Goal: Transaction & Acquisition: Purchase product/service

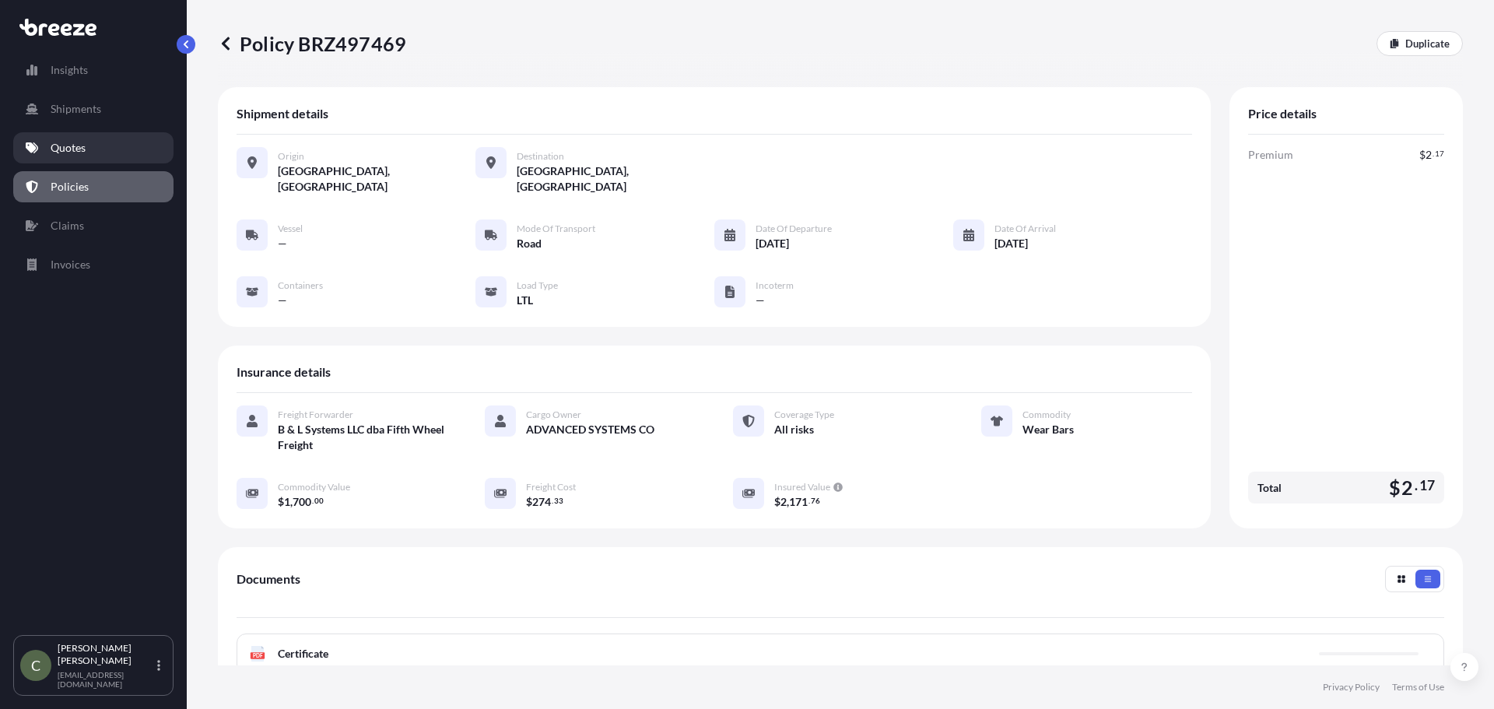
click at [80, 139] on link "Quotes" at bounding box center [93, 147] width 160 height 31
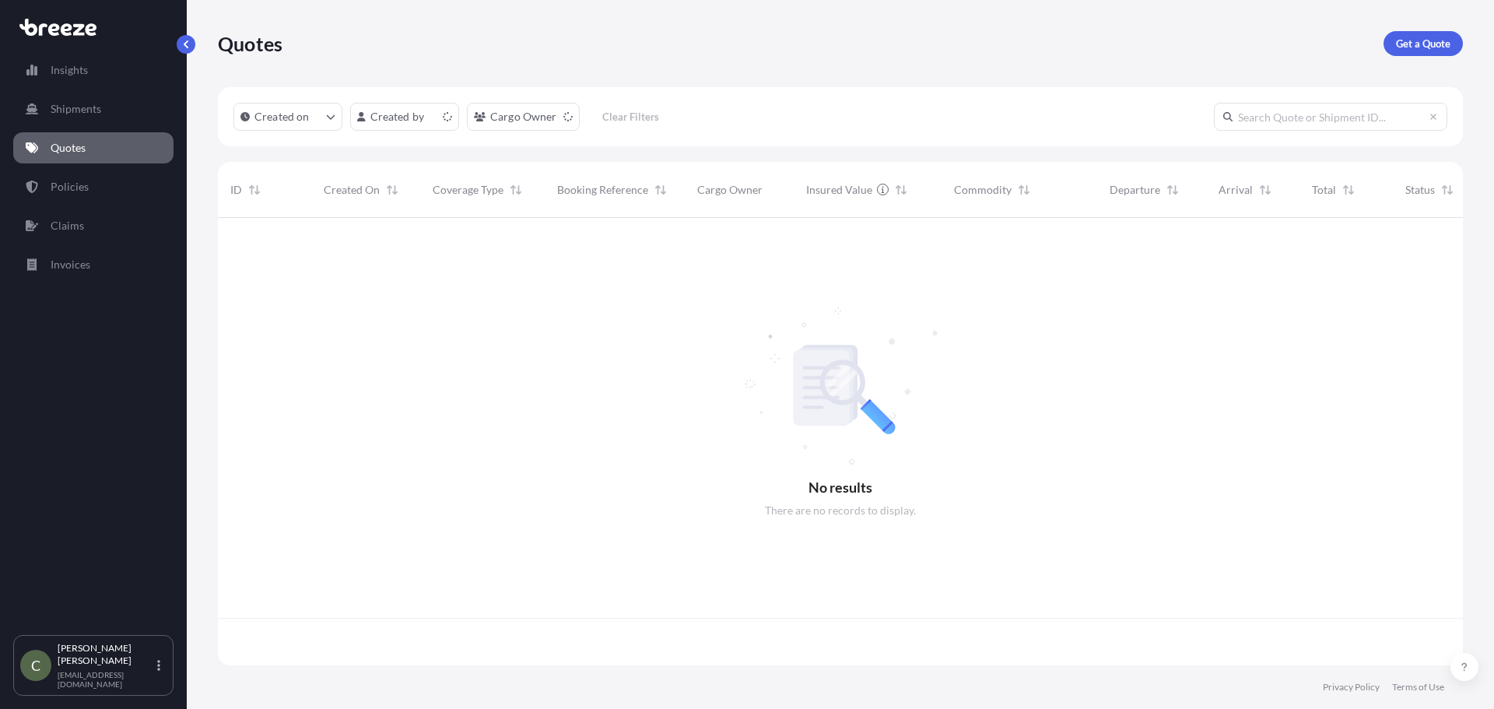
scroll to position [444, 1233]
click at [1406, 45] on p "Get a Quote" at bounding box center [1423, 44] width 54 height 16
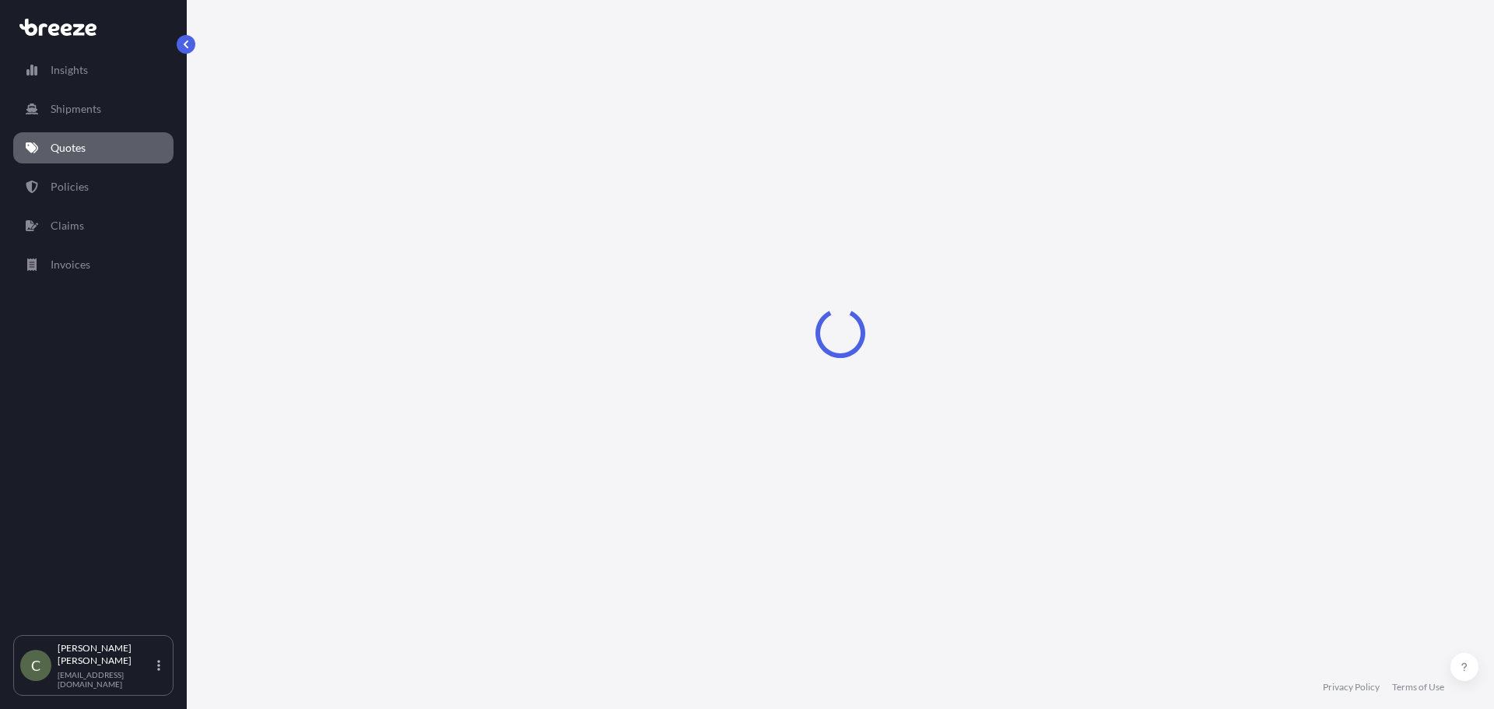
select select "Sea"
select select "1"
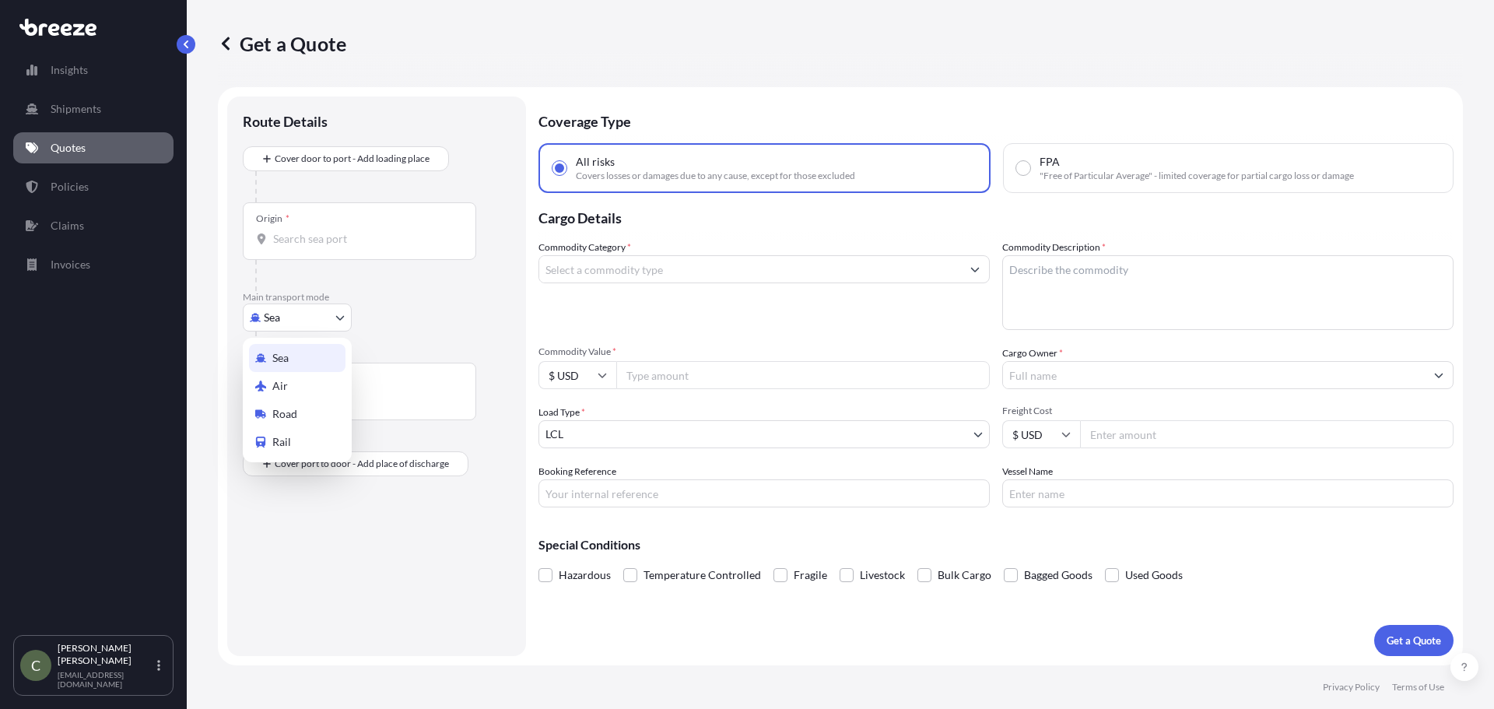
click at [335, 315] on body "Insights Shipments Quotes Policies Claims Invoices C [PERSON_NAME] [EMAIL_ADDRE…" at bounding box center [747, 354] width 1494 height 709
click at [282, 416] on span "Road" at bounding box center [284, 414] width 25 height 16
select select "Road"
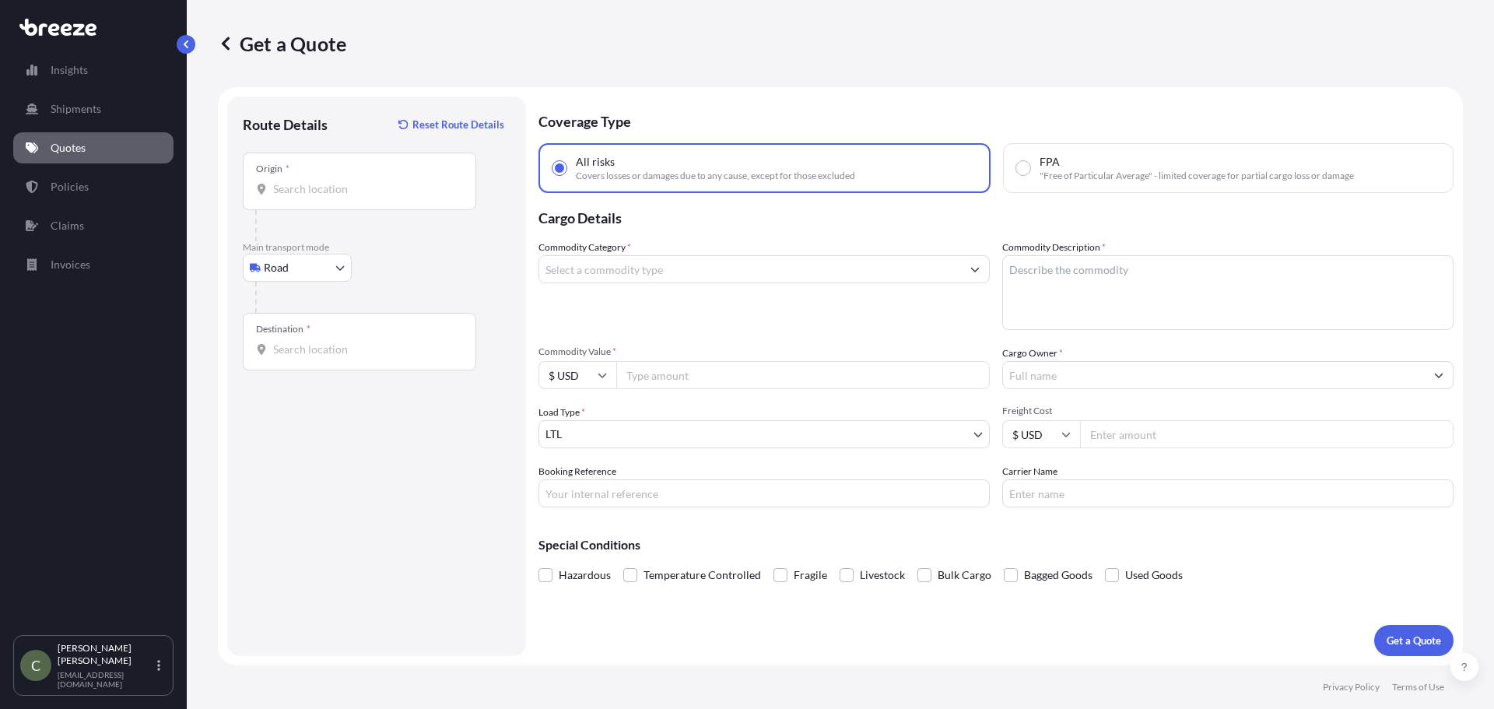
click at [345, 202] on div "Origin *" at bounding box center [359, 181] width 233 height 58
click at [345, 197] on input "Origin *" at bounding box center [365, 189] width 184 height 16
type input "/"
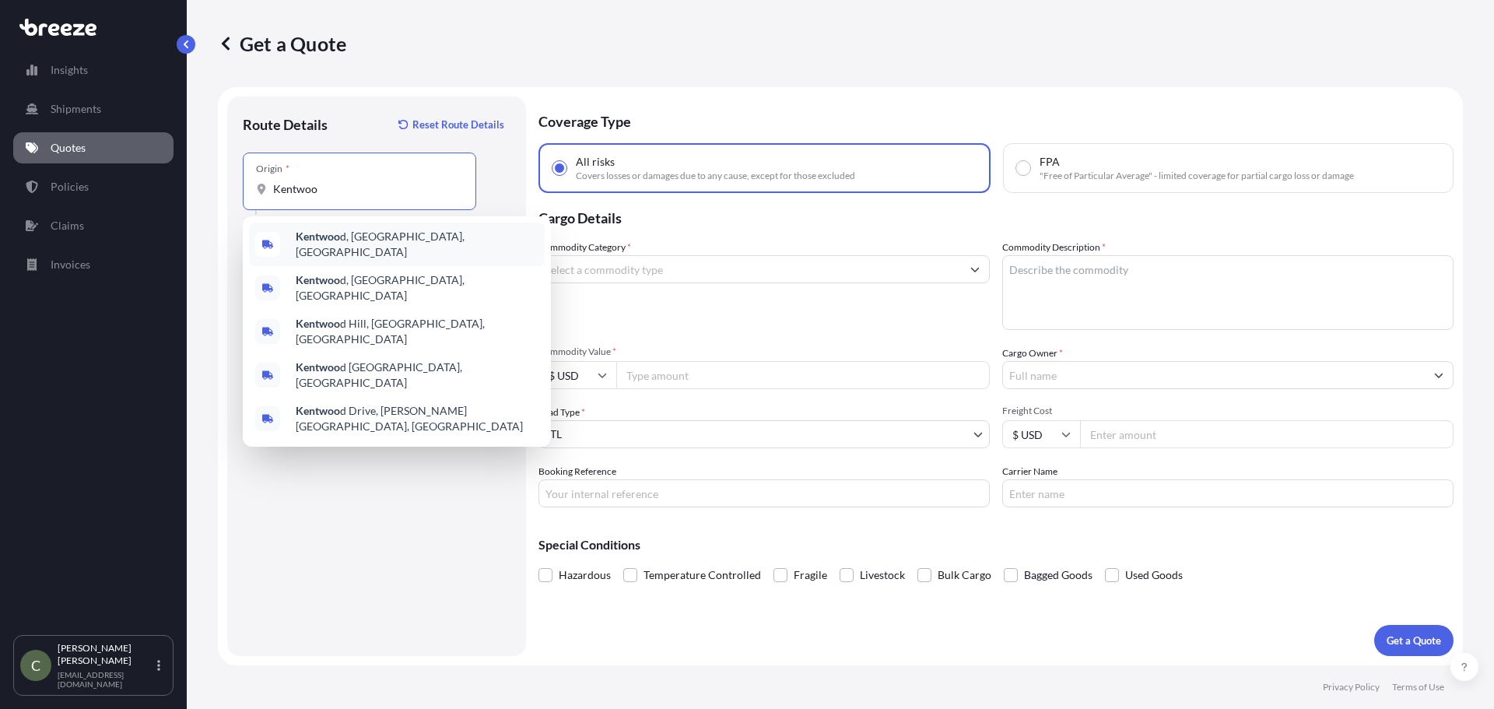
click at [352, 240] on span "Kentwoo d, [GEOGRAPHIC_DATA], [GEOGRAPHIC_DATA]" at bounding box center [417, 244] width 243 height 31
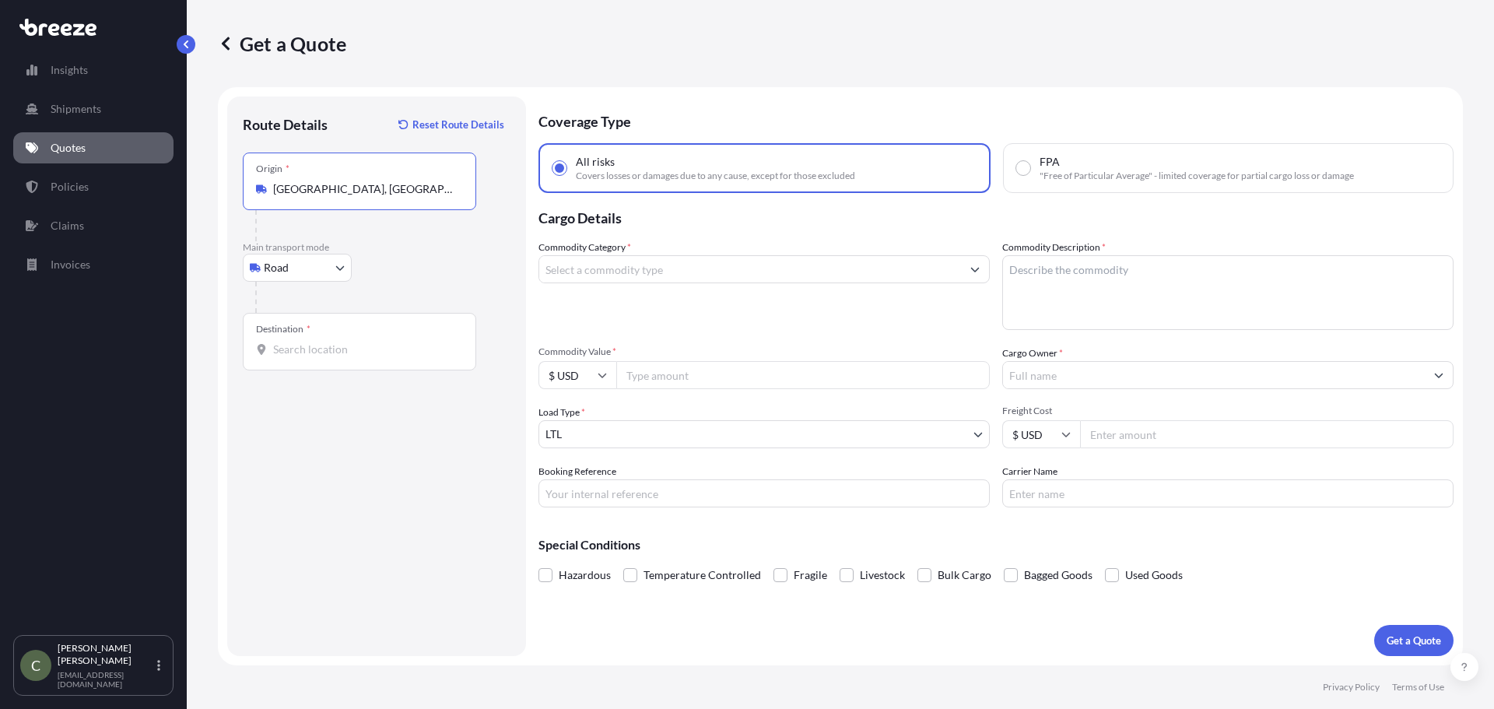
type input "[GEOGRAPHIC_DATA], [GEOGRAPHIC_DATA], [GEOGRAPHIC_DATA]"
click at [314, 335] on div "Destination *" at bounding box center [359, 342] width 233 height 58
click at [314, 342] on input "Destination *" at bounding box center [365, 350] width 184 height 16
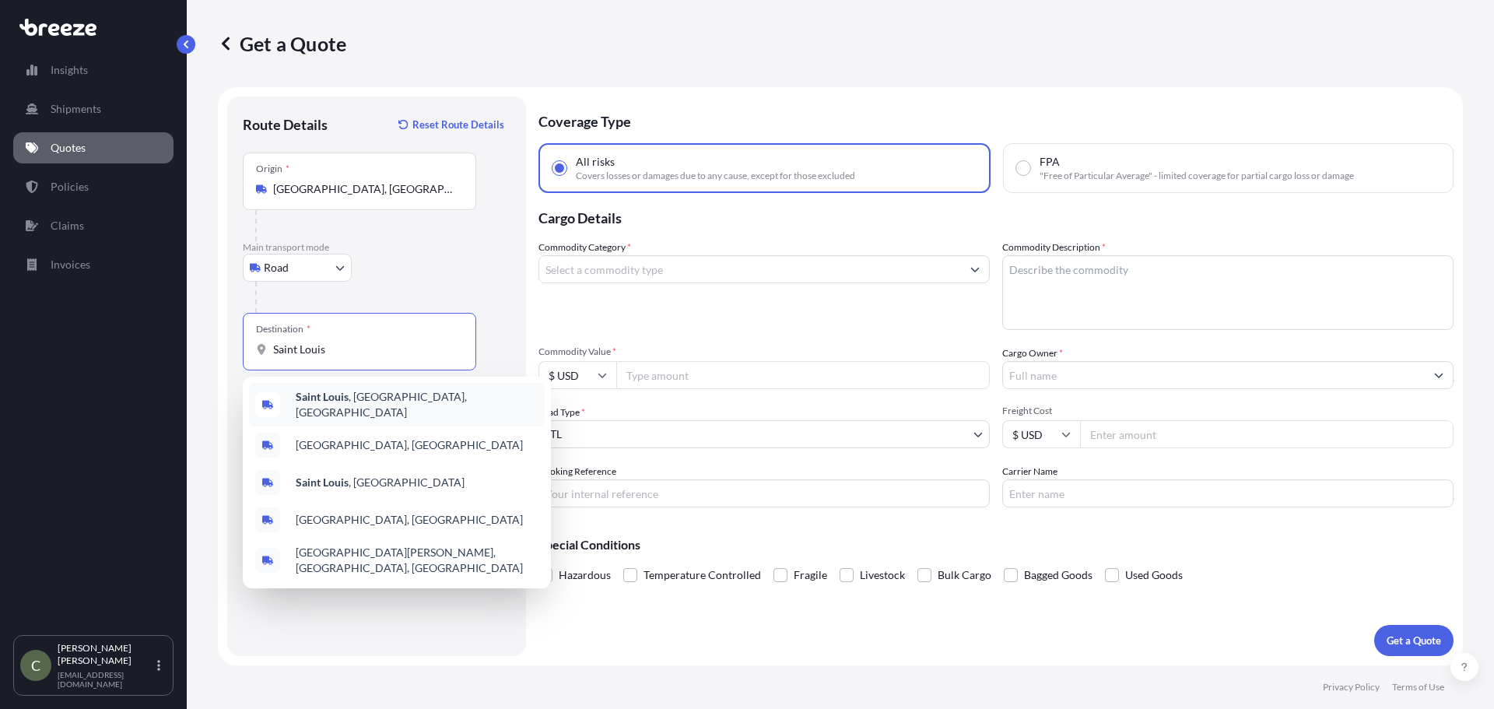
click at [314, 402] on b "Saint Louis" at bounding box center [322, 396] width 53 height 13
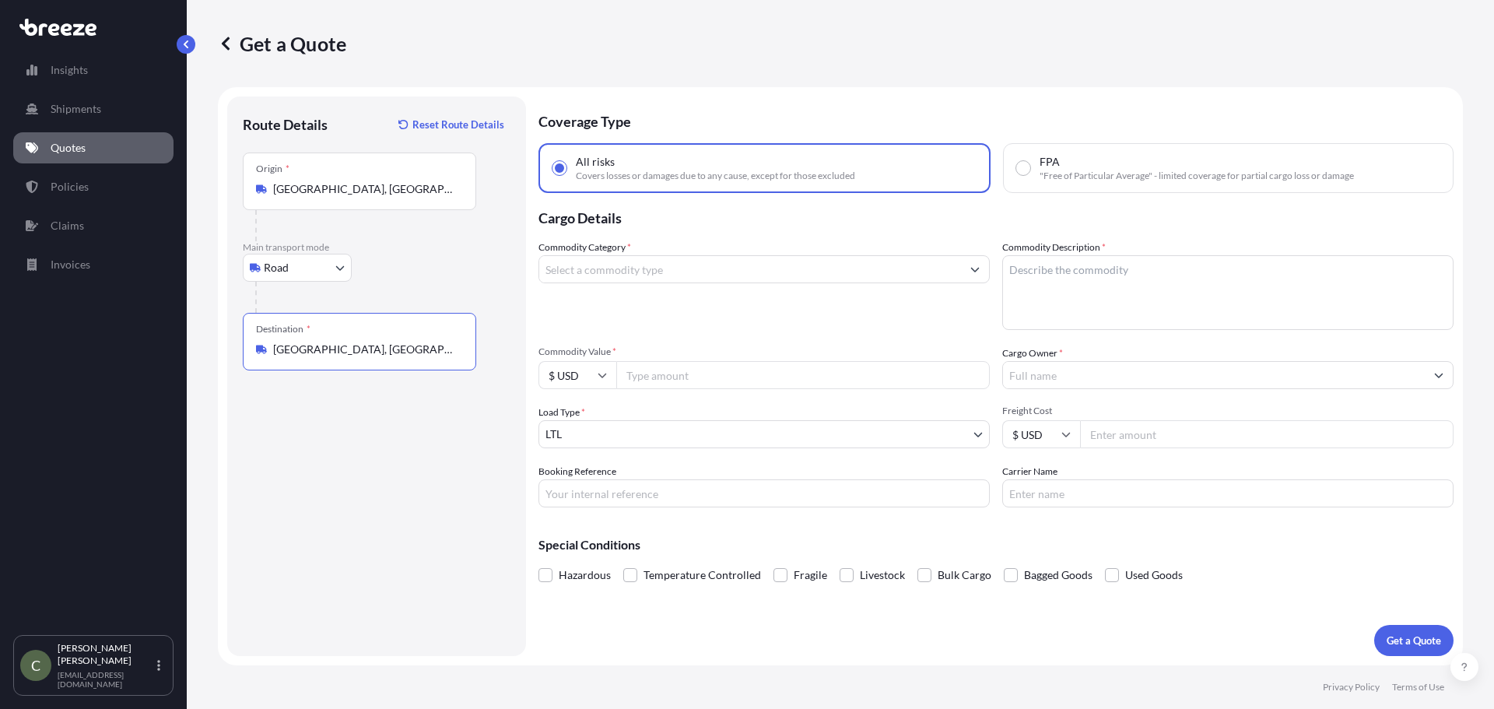
type input "[GEOGRAPHIC_DATA], [GEOGRAPHIC_DATA], [GEOGRAPHIC_DATA]"
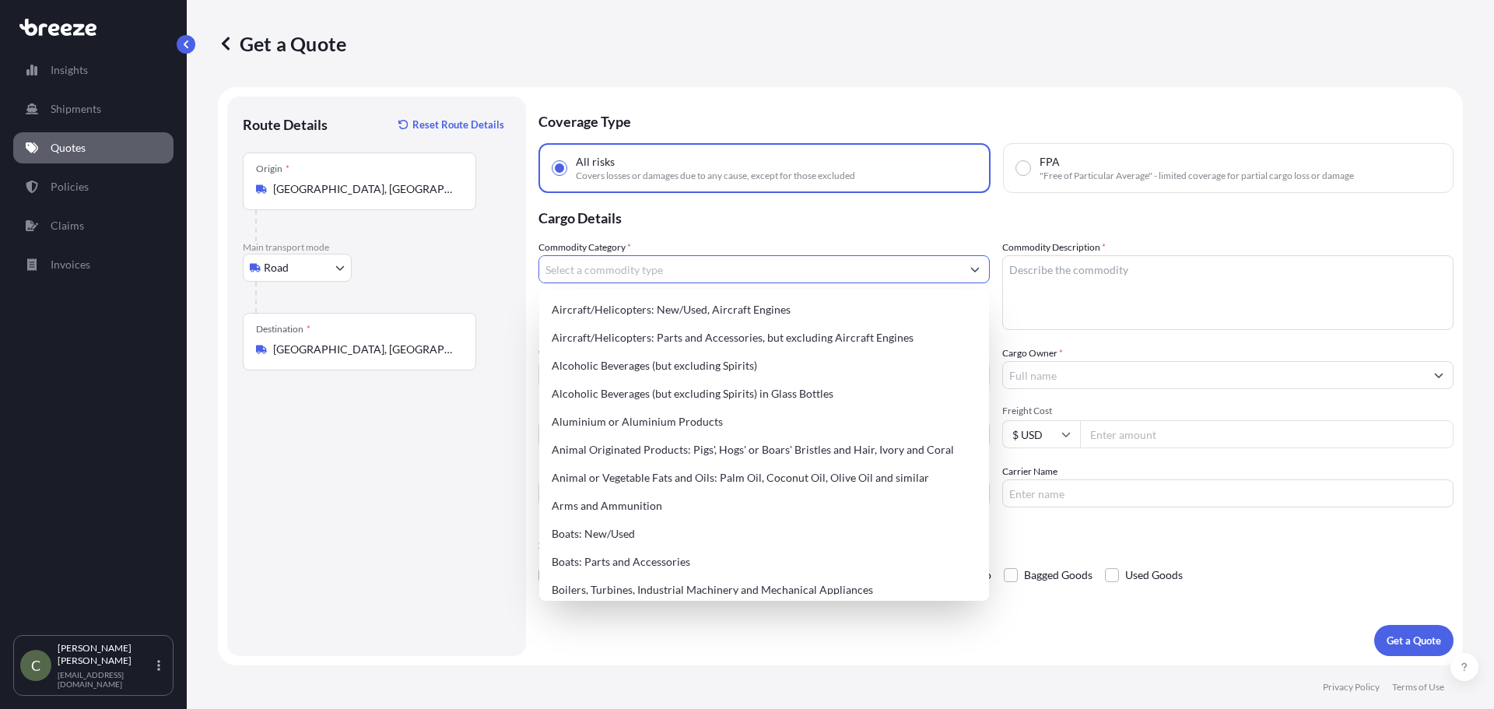
click at [636, 265] on input "Commodity Category *" at bounding box center [750, 269] width 422 height 28
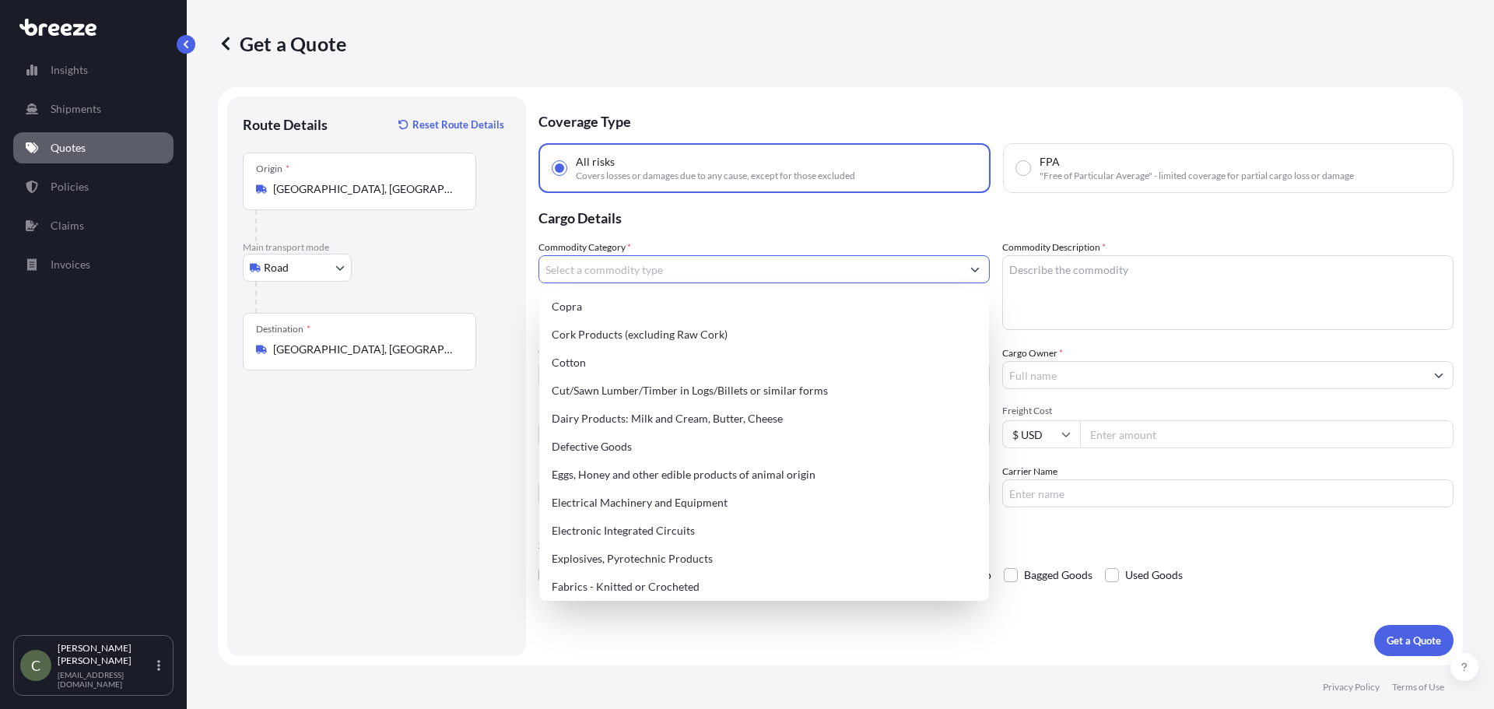
scroll to position [794, 0]
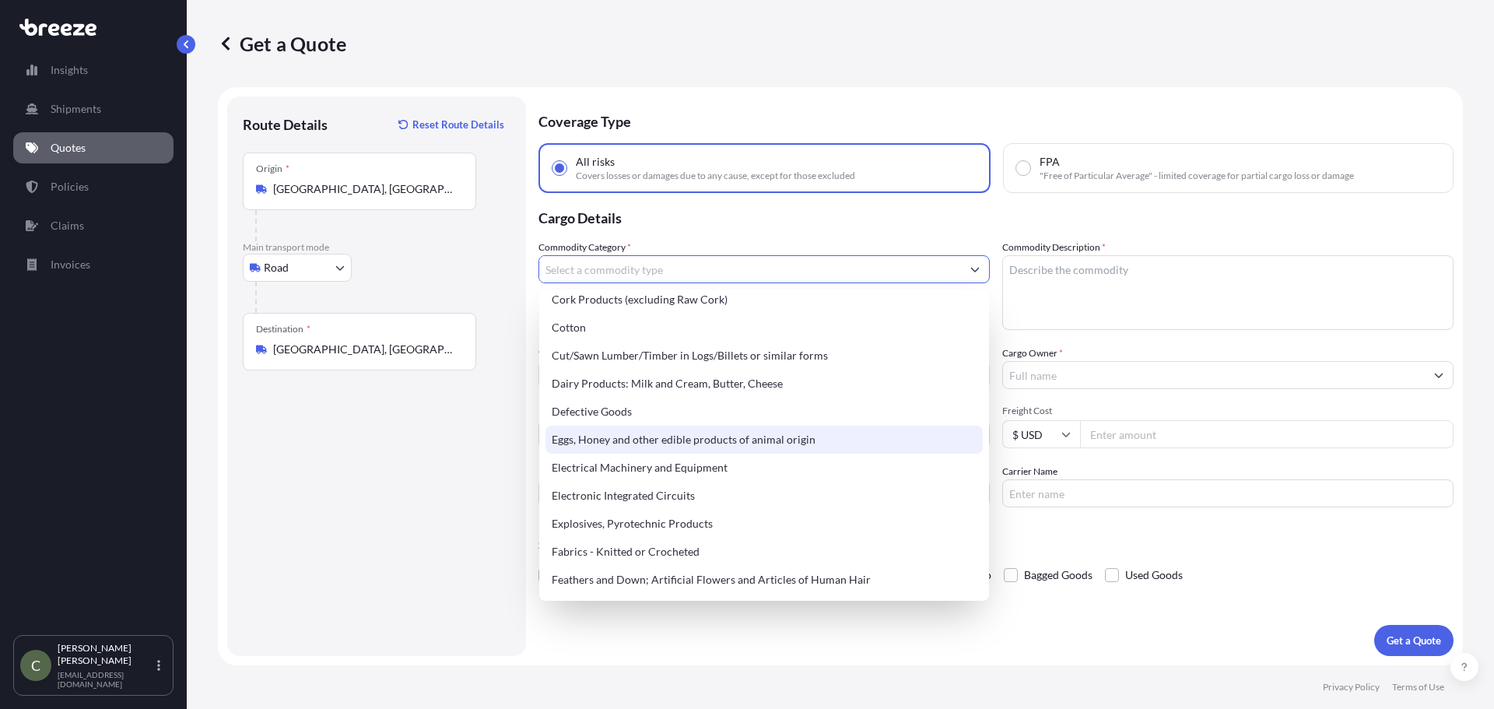
click at [730, 432] on div "Eggs, Honey and other edible products of animal origin" at bounding box center [763, 440] width 437 height 28
type input "Eggs, Honey and other edible products of animal origin"
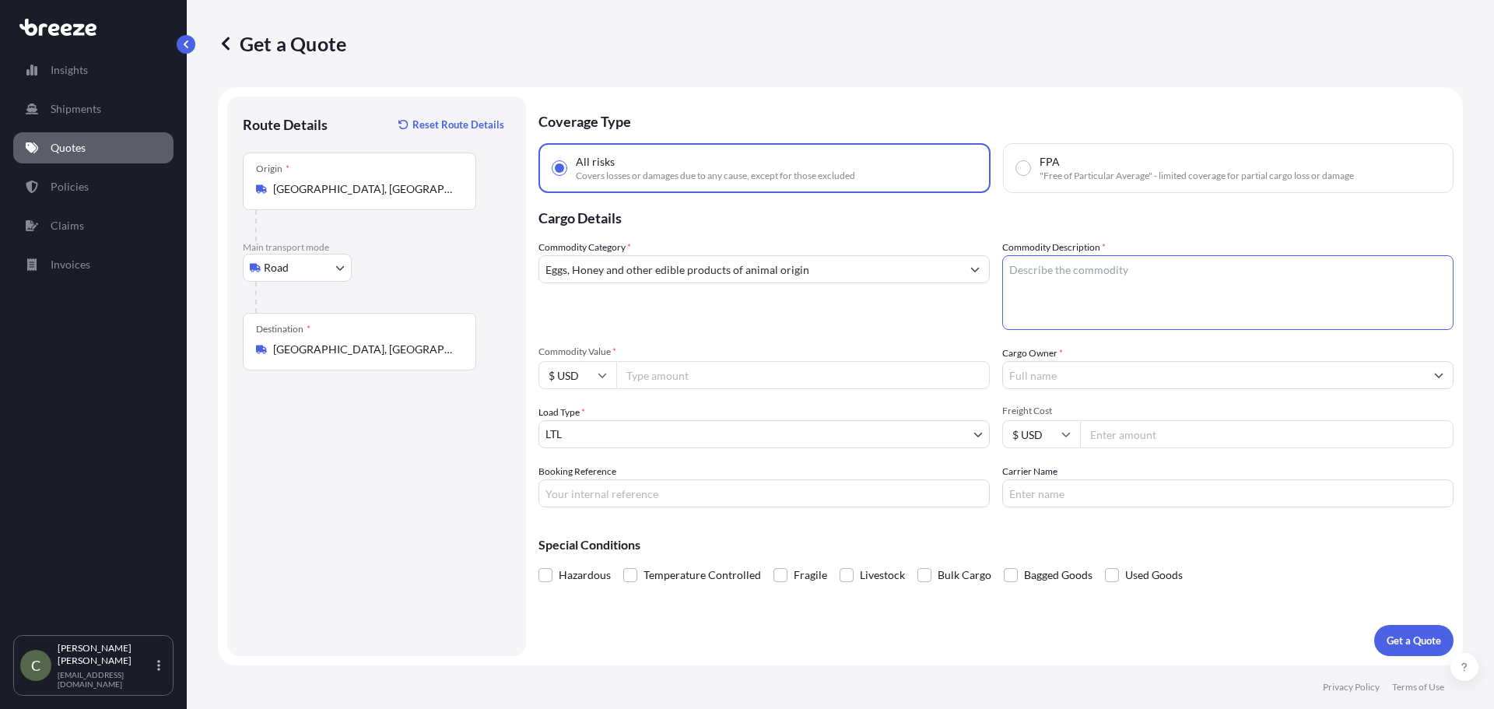
click at [1025, 287] on textarea "Commodity Description *" at bounding box center [1227, 292] width 451 height 75
type textarea "108 Dried Eggs"
click at [984, 324] on div "Commodity Category * Eggs, Honey and other edible products of animal origin" at bounding box center [763, 285] width 451 height 90
click at [776, 377] on input "Commodity Value *" at bounding box center [802, 375] width 373 height 28
type input "53730"
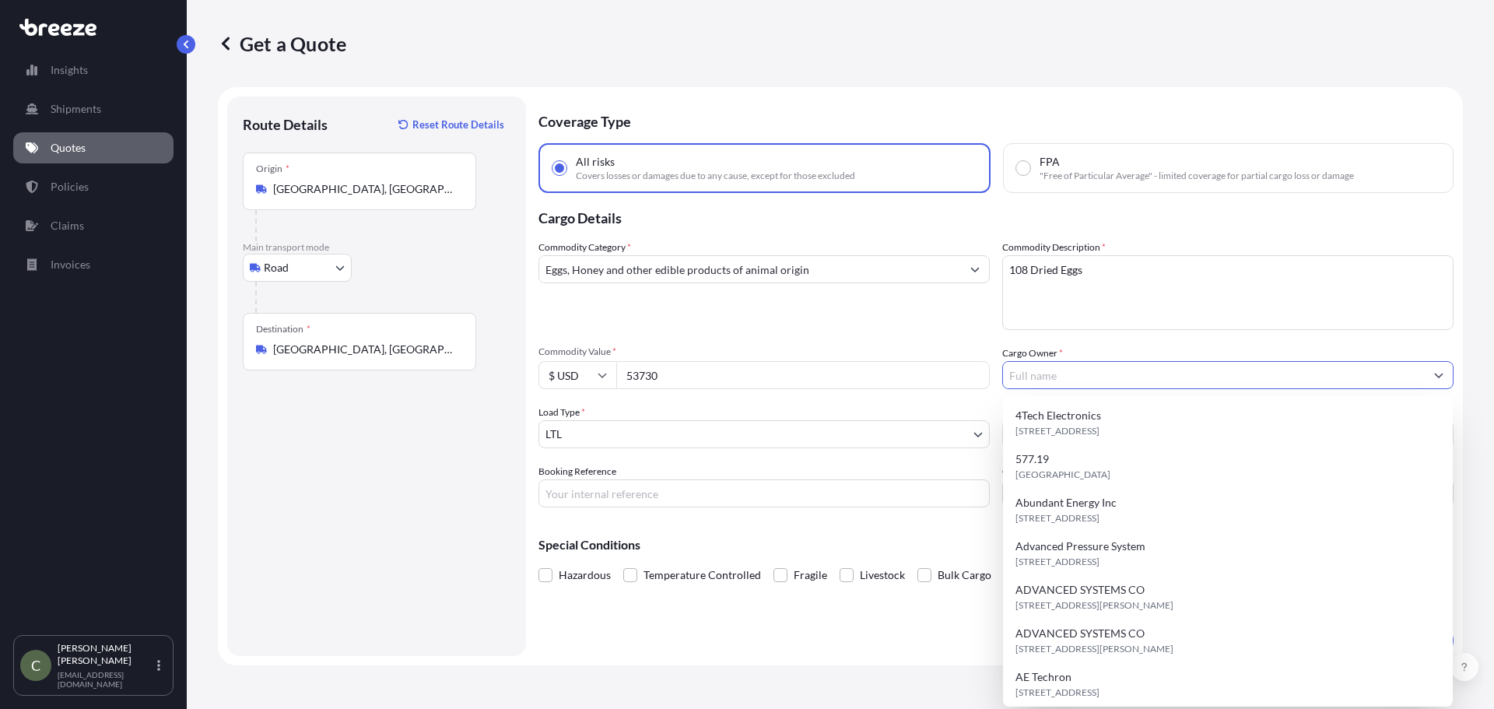
click at [1058, 373] on input "Cargo Owner *" at bounding box center [1214, 375] width 422 height 28
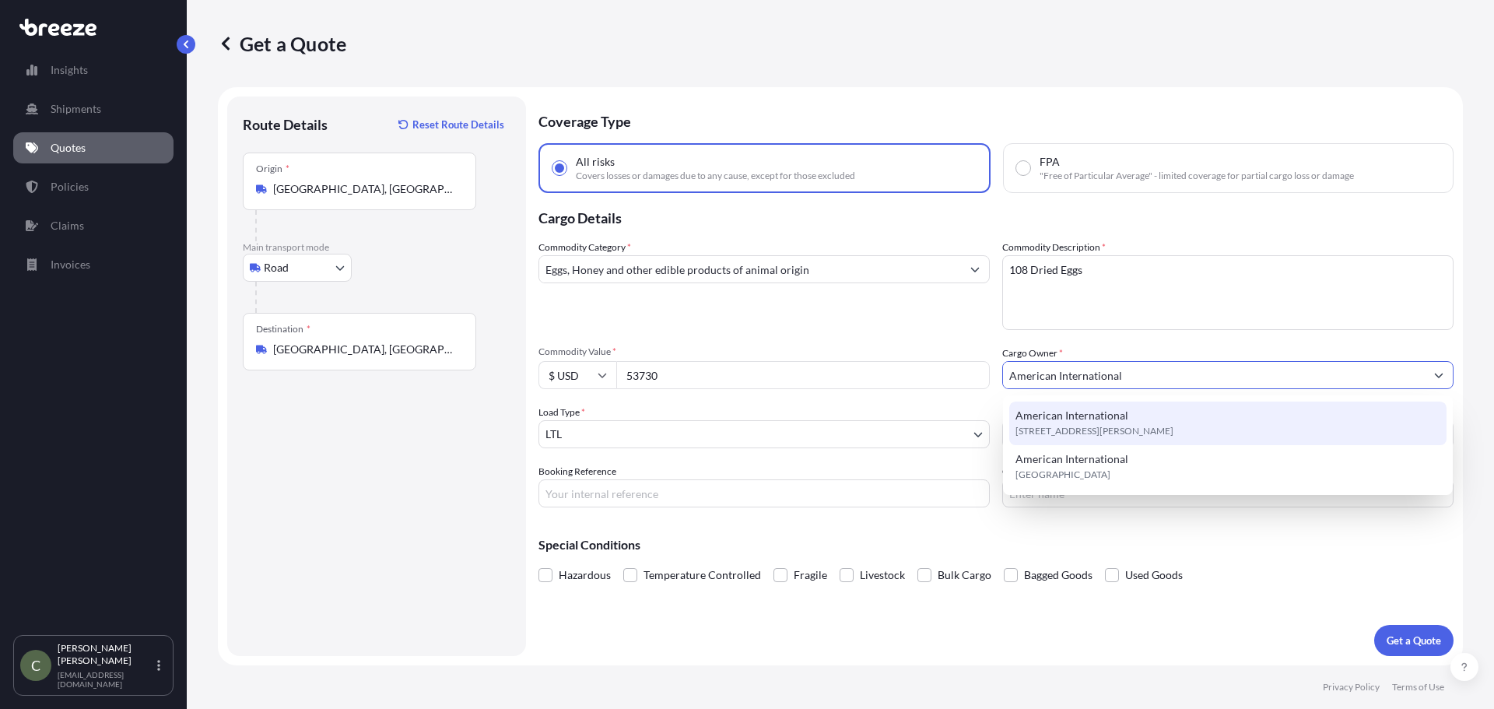
click at [1077, 413] on span "American International" at bounding box center [1071, 416] width 113 height 16
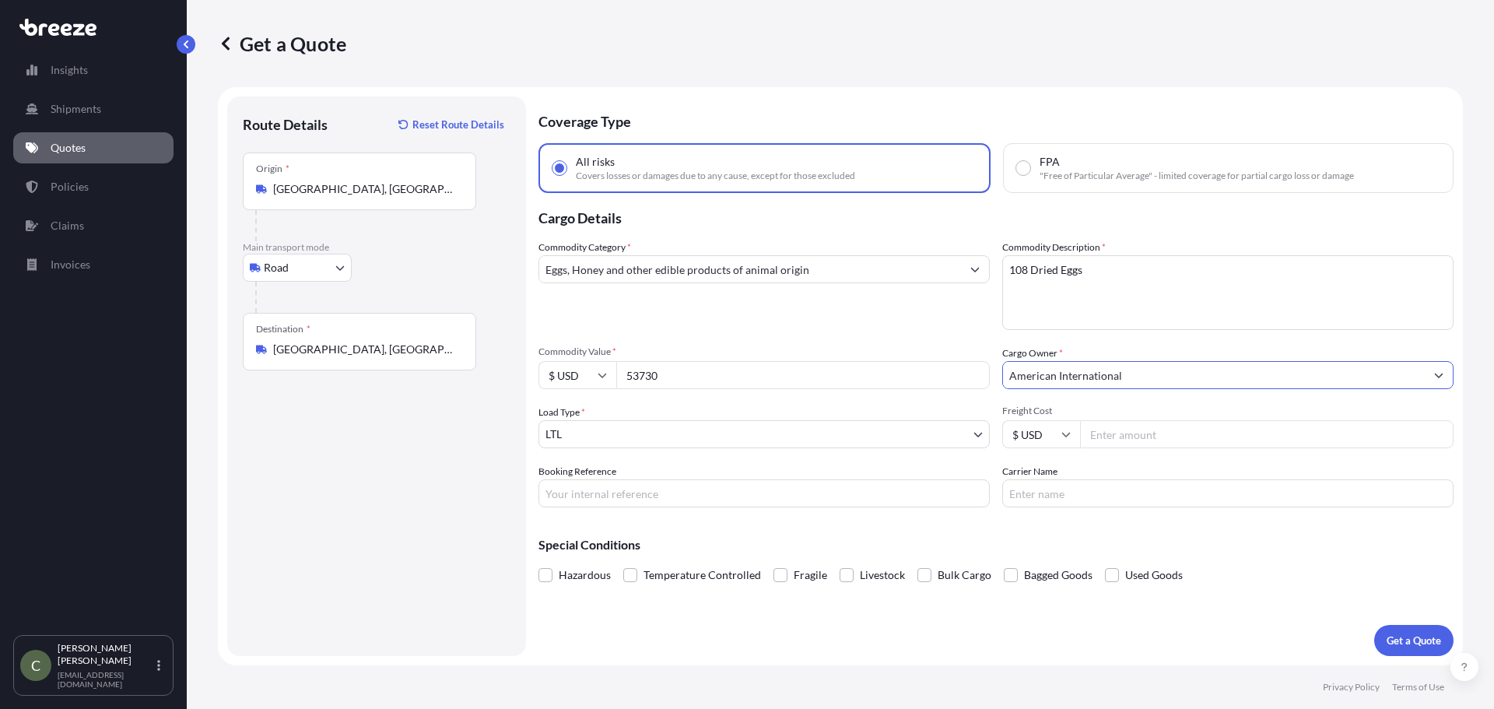
type input "American International"
click at [983, 327] on div "Commodity Category * Eggs, Honey and other edible products of animal origin" at bounding box center [763, 285] width 451 height 90
click at [1140, 425] on input "Freight Cost" at bounding box center [1266, 434] width 373 height 28
type input "365.88"
click at [1115, 516] on div "Coverage Type All risks Covers losses or damages due to any cause, except for t…" at bounding box center [995, 375] width 915 height 559
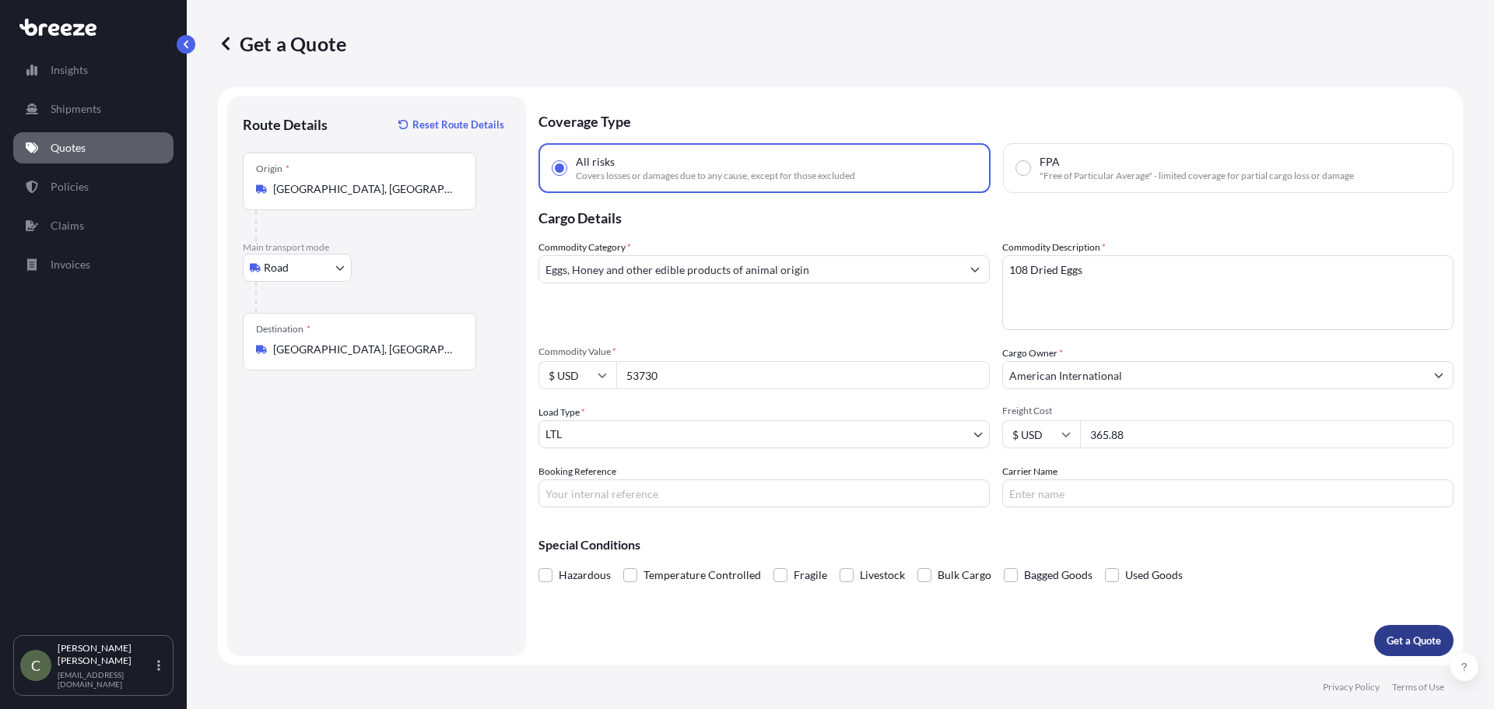
click at [1415, 636] on p "Get a Quote" at bounding box center [1413, 640] width 54 height 16
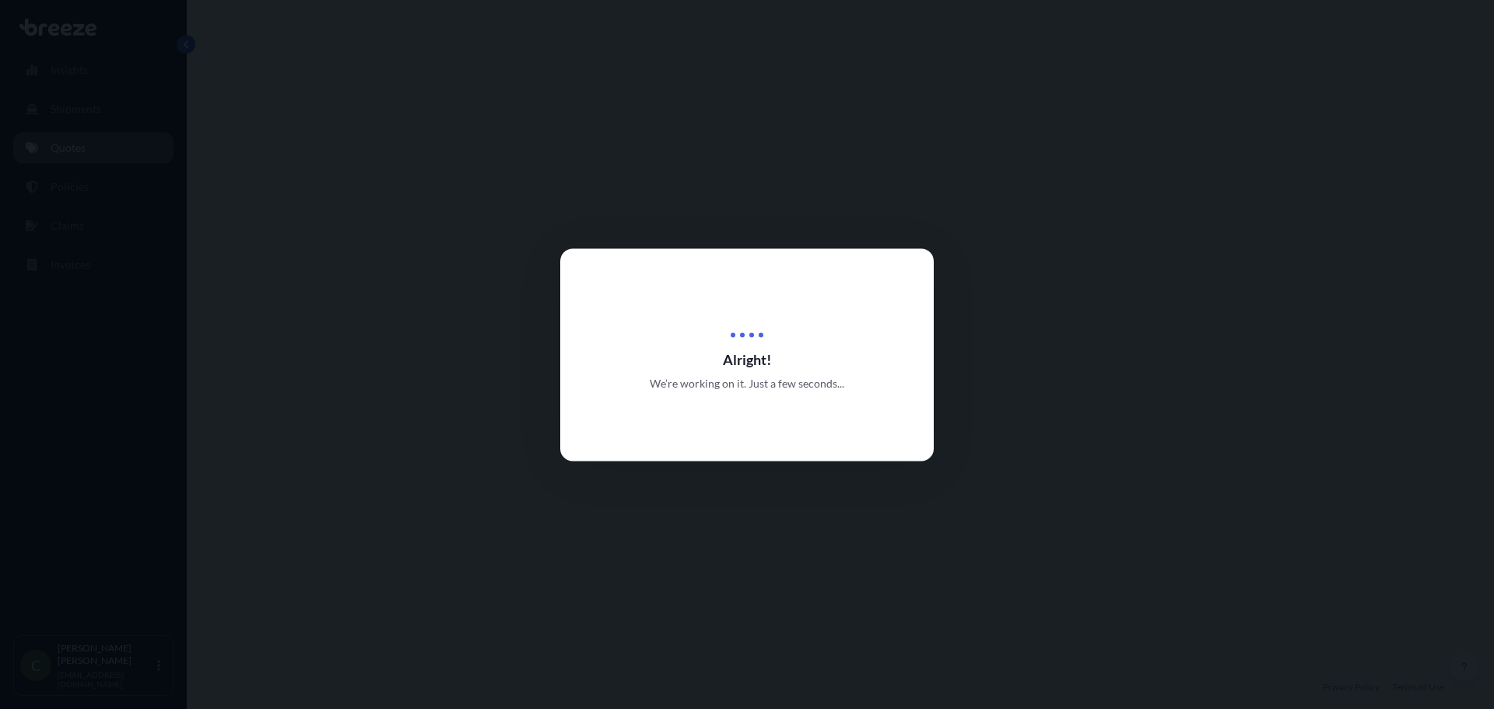
select select "Road"
select select "1"
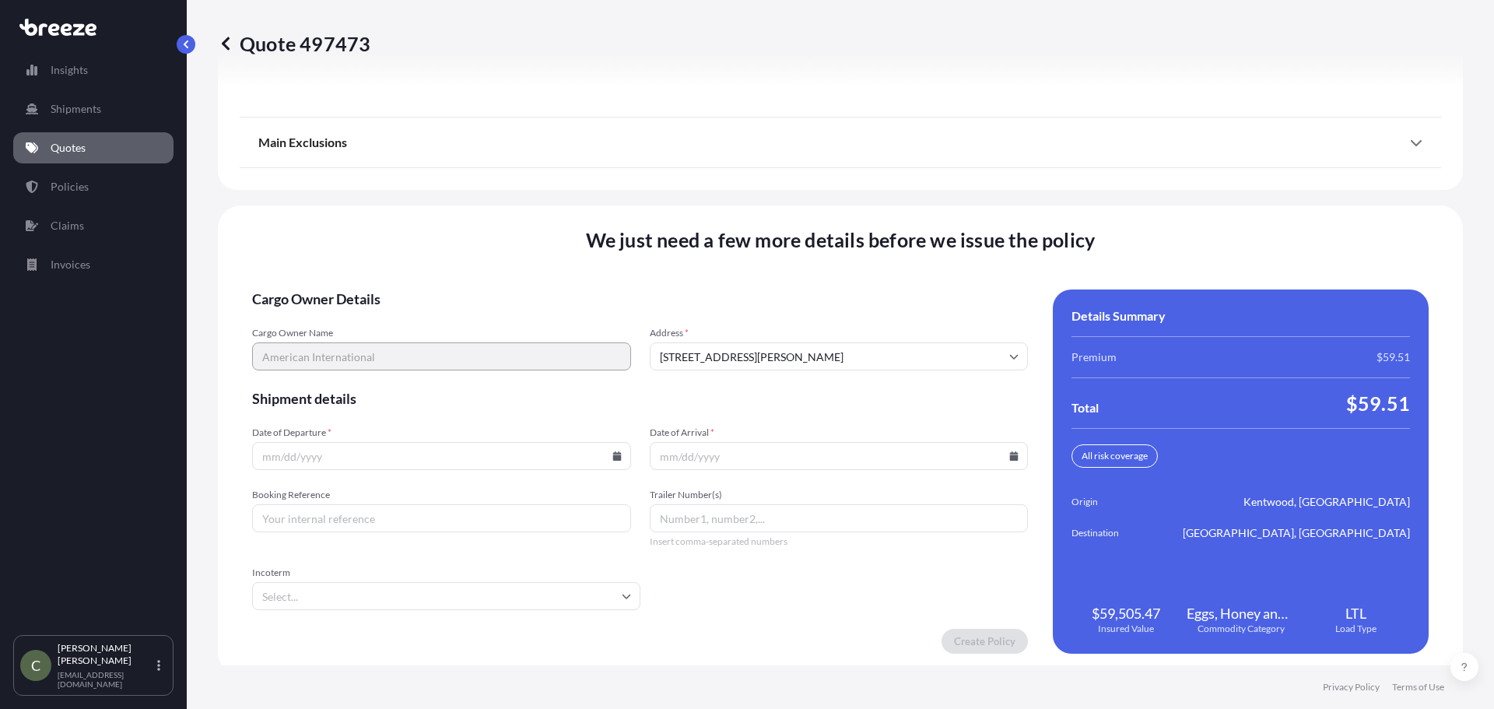
scroll to position [2008, 0]
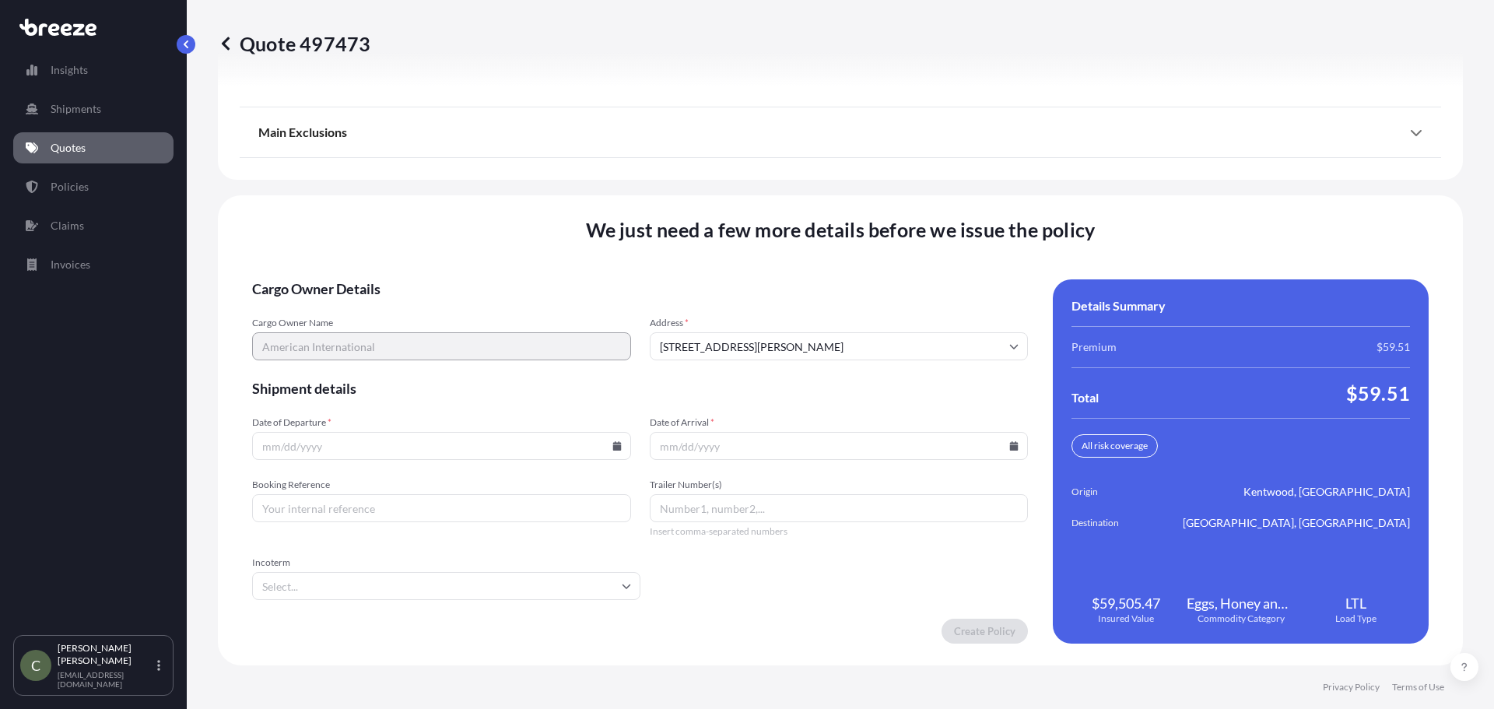
click at [613, 447] on icon at bounding box center [616, 445] width 9 height 9
click at [548, 184] on icon at bounding box center [546, 184] width 5 height 9
click at [440, 252] on button "4" at bounding box center [439, 248] width 25 height 25
type input "[DATE]"
click at [1010, 446] on icon at bounding box center [1014, 445] width 9 height 9
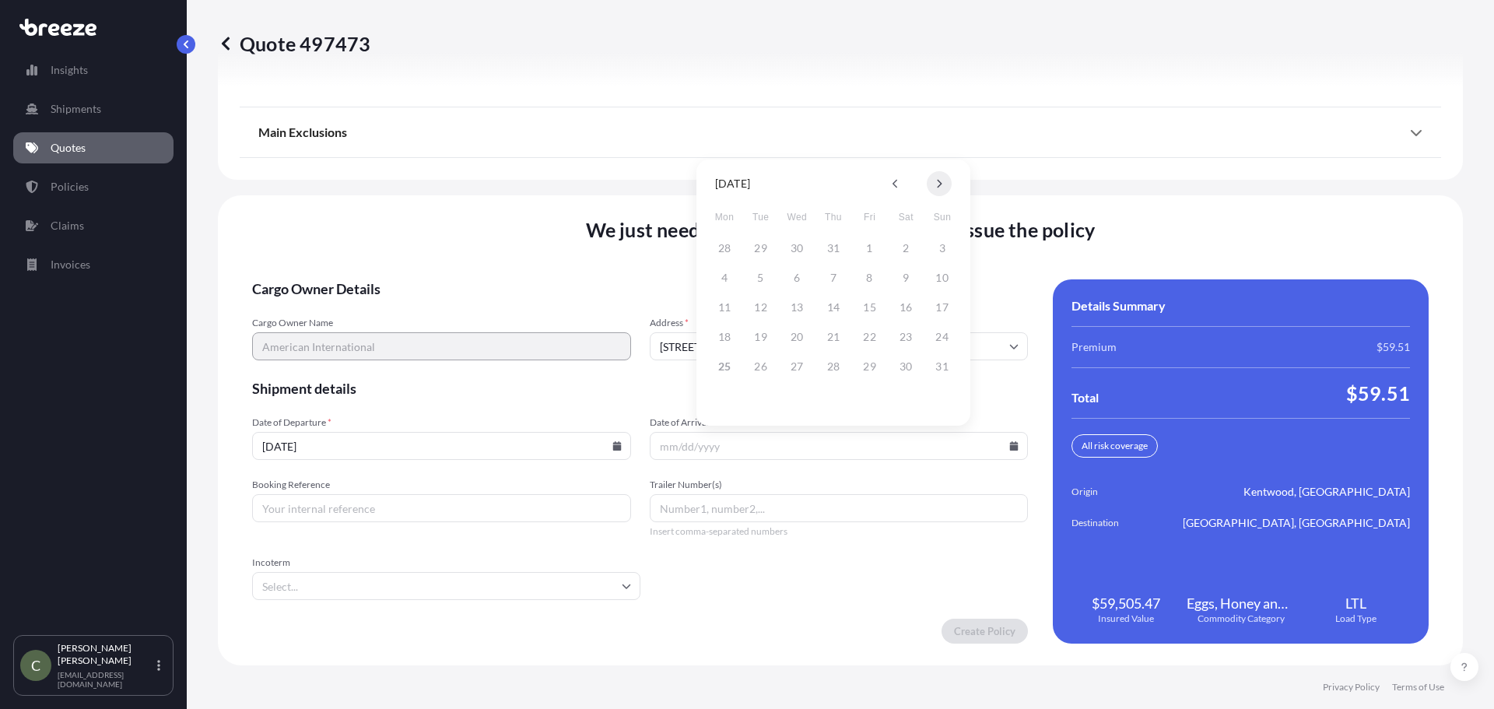
click at [939, 181] on icon at bounding box center [939, 184] width 5 height 9
click at [740, 276] on div "8 9 10 11 12 13 14" at bounding box center [833, 278] width 249 height 28
click at [750, 275] on button "9" at bounding box center [760, 277] width 25 height 25
type input "[DATE]"
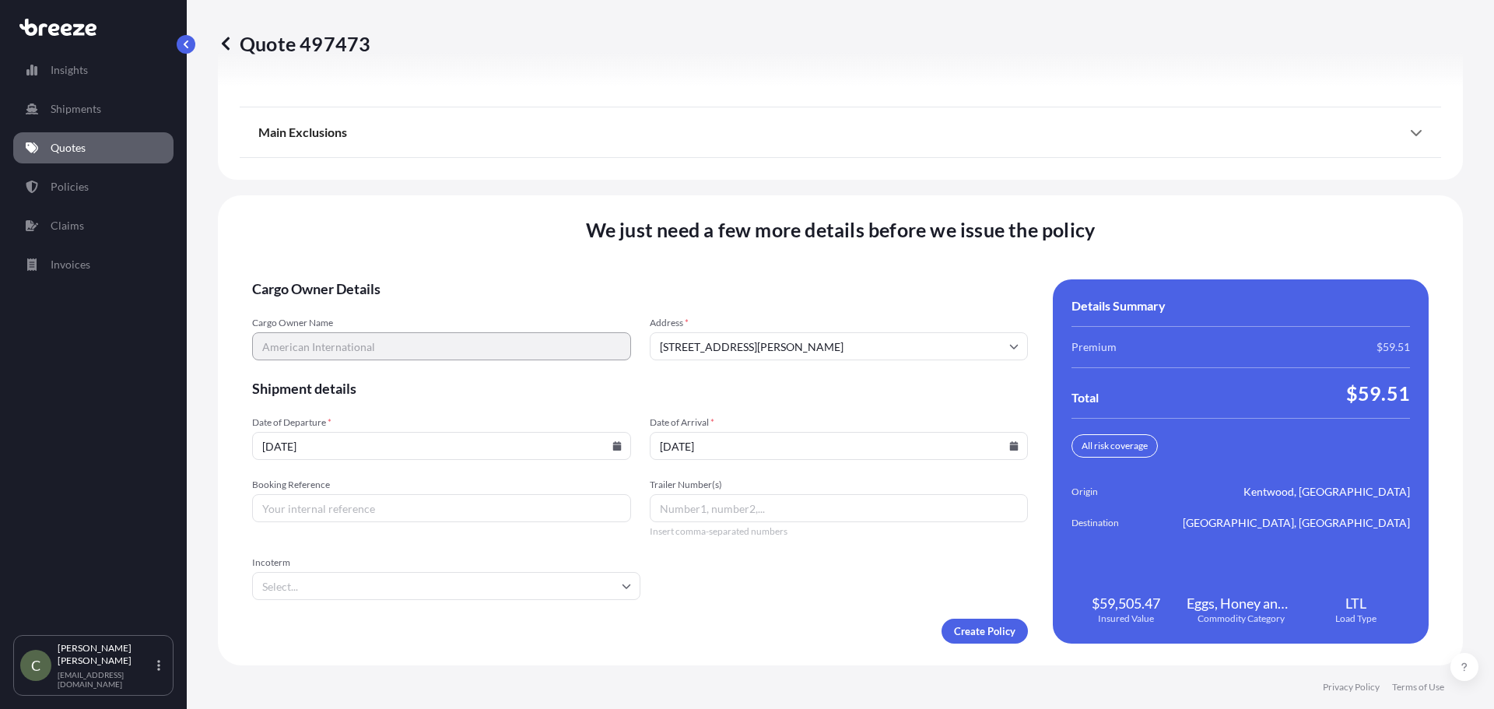
click at [373, 506] on input "Booking Reference" at bounding box center [441, 508] width 379 height 28
type input "3"
type input "603997"
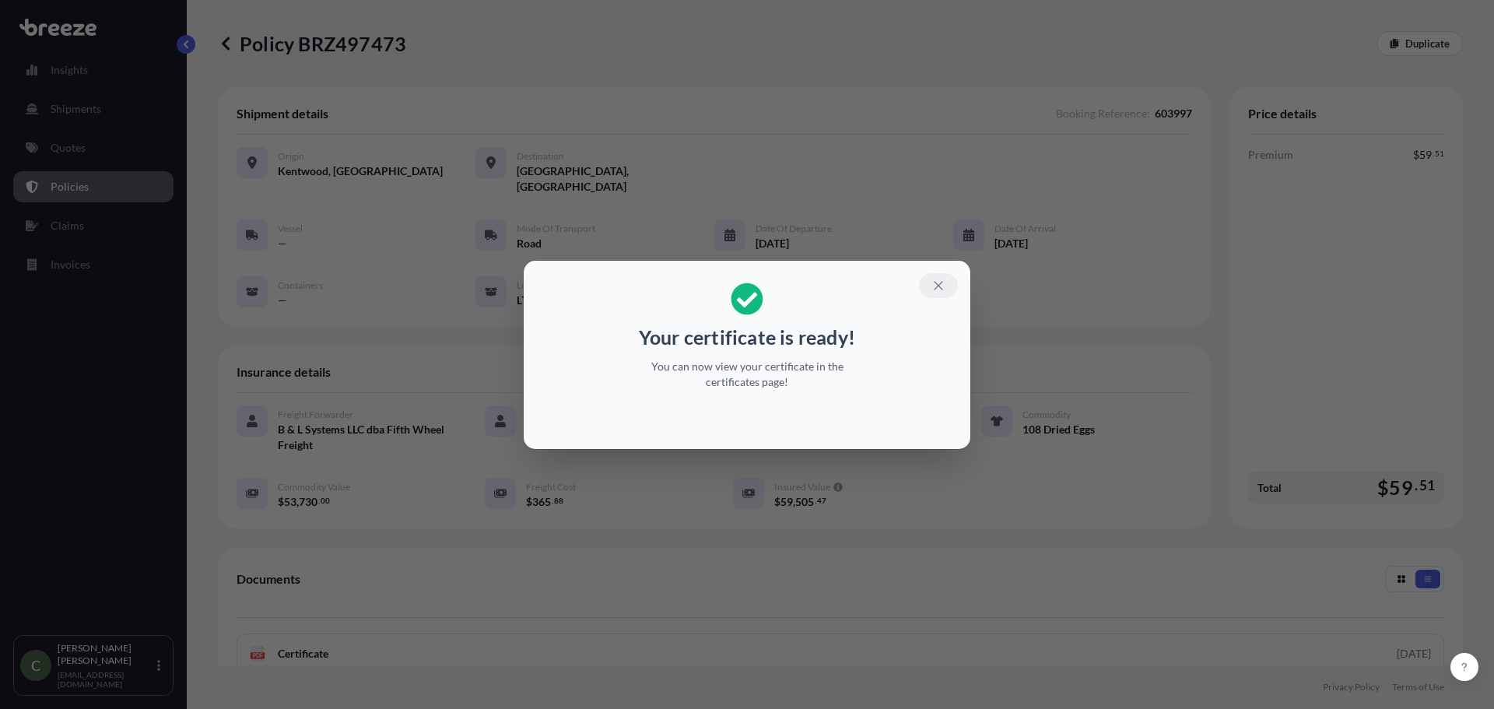
click at [930, 288] on button "button" at bounding box center [938, 285] width 39 height 25
